Goal: Check status: Check status

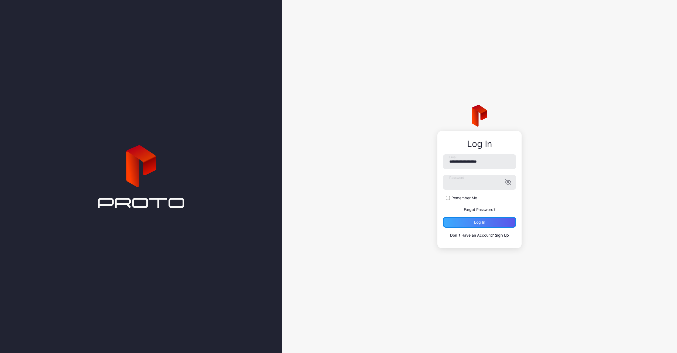
click at [483, 224] on div "Log in" at bounding box center [479, 222] width 11 height 4
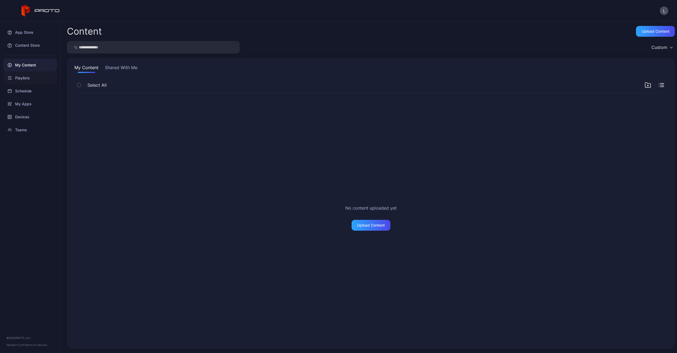
click at [21, 78] on div "Playlists" at bounding box center [30, 78] width 54 height 13
click at [116, 69] on button "Shared With Me" at bounding box center [121, 68] width 35 height 9
click at [29, 68] on div "My Content" at bounding box center [30, 65] width 54 height 13
click at [123, 66] on button "Shared With Me" at bounding box center [121, 68] width 35 height 9
click at [18, 115] on div "Devices" at bounding box center [30, 116] width 54 height 13
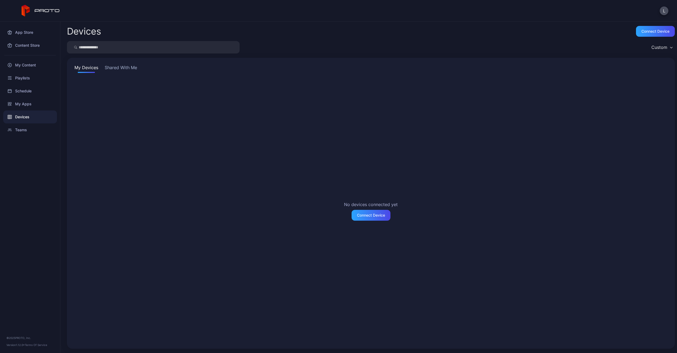
click at [124, 72] on button "Shared With Me" at bounding box center [121, 68] width 35 height 9
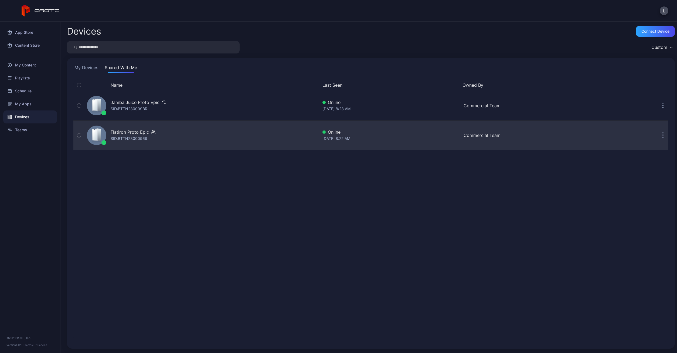
click at [245, 141] on div "Flatiron Proto Epic SID: BTTN23000969" at bounding box center [201, 135] width 233 height 27
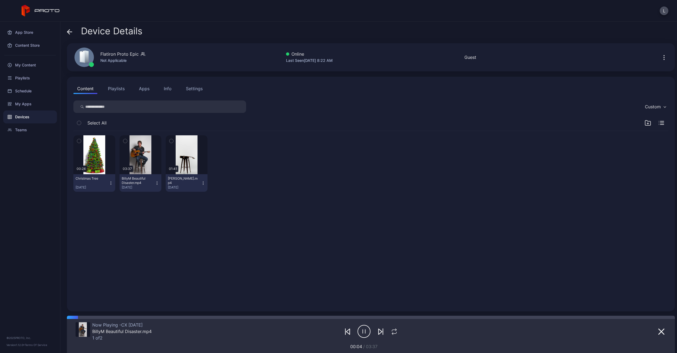
click at [73, 32] on div "Device Details" at bounding box center [105, 32] width 76 height 13
